Goal: Task Accomplishment & Management: Manage account settings

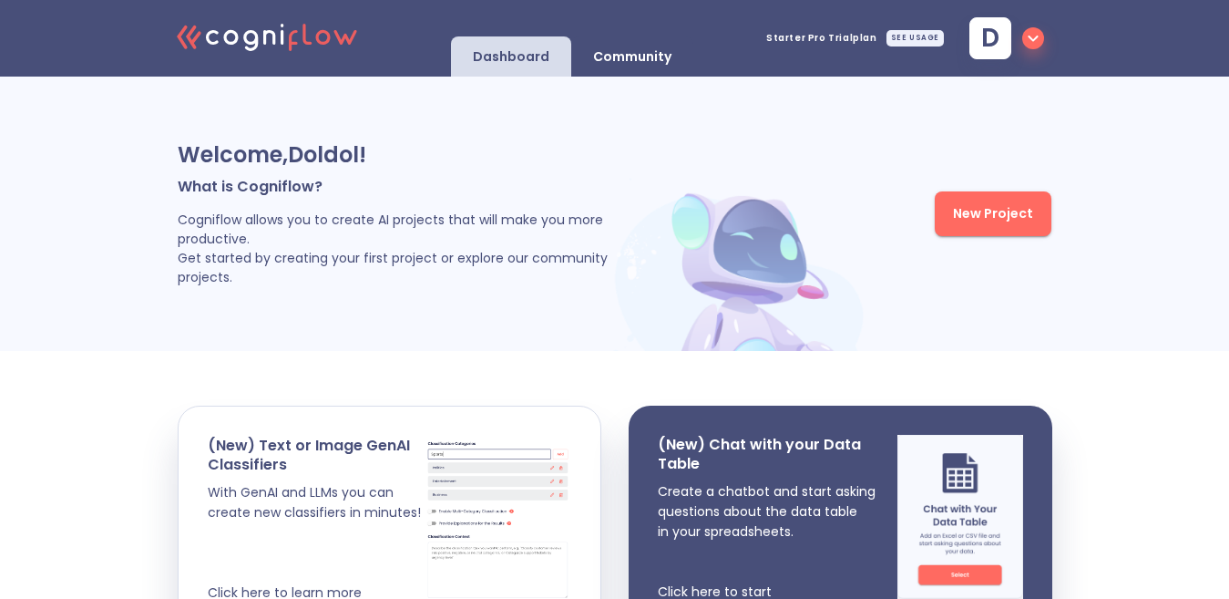
click at [1038, 44] on icon "button" at bounding box center [1033, 38] width 22 height 22
